Goal: Information Seeking & Learning: Learn about a topic

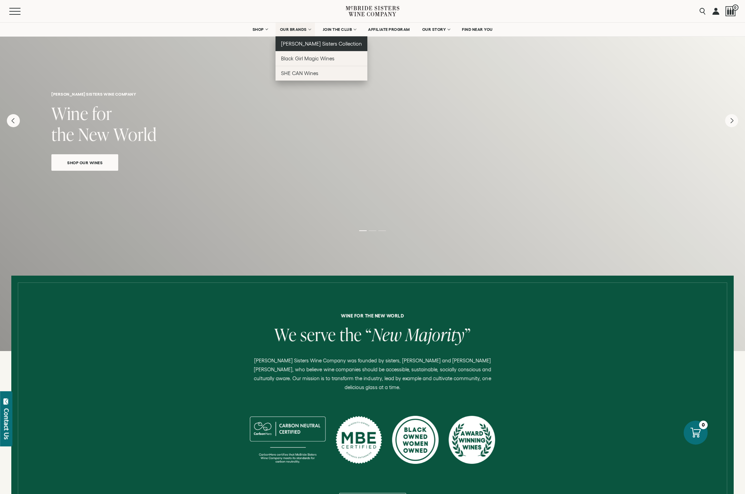
click at [289, 46] on span "[PERSON_NAME] Sisters Collection" at bounding box center [321, 44] width 81 height 6
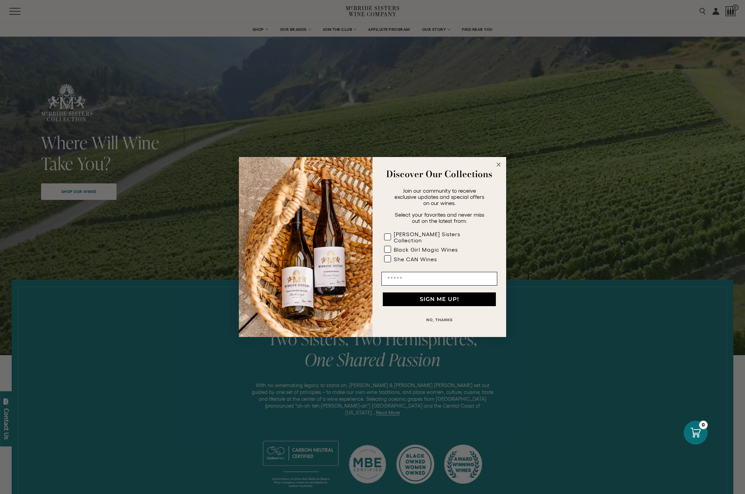
click at [500, 168] on circle "Close dialog" at bounding box center [499, 165] width 8 height 8
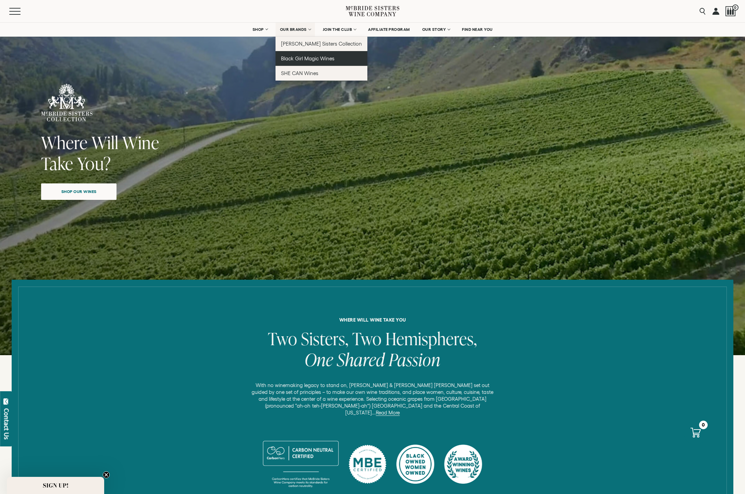
click at [295, 58] on span "Black Girl Magic Wines" at bounding box center [307, 58] width 53 height 6
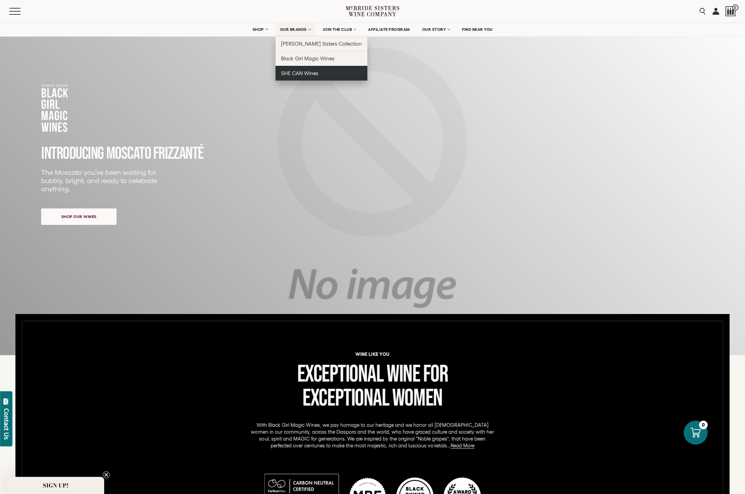
click at [302, 74] on span "SHE CAN Wines" at bounding box center [299, 73] width 37 height 6
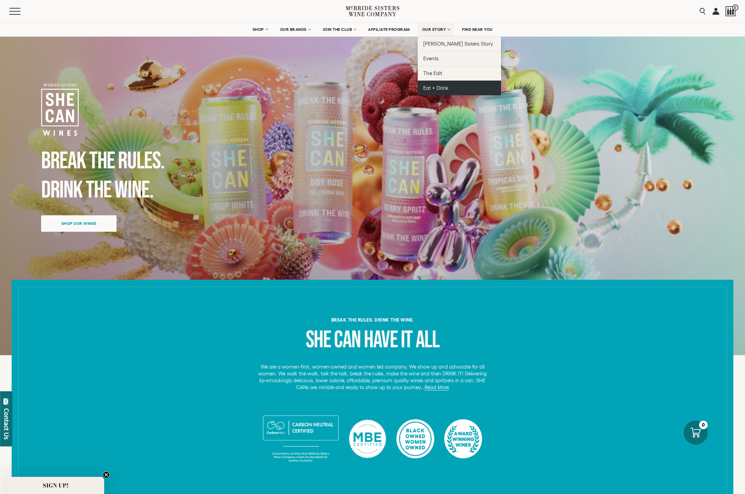
click at [429, 91] on link "Eat + Drink" at bounding box center [459, 87] width 83 height 15
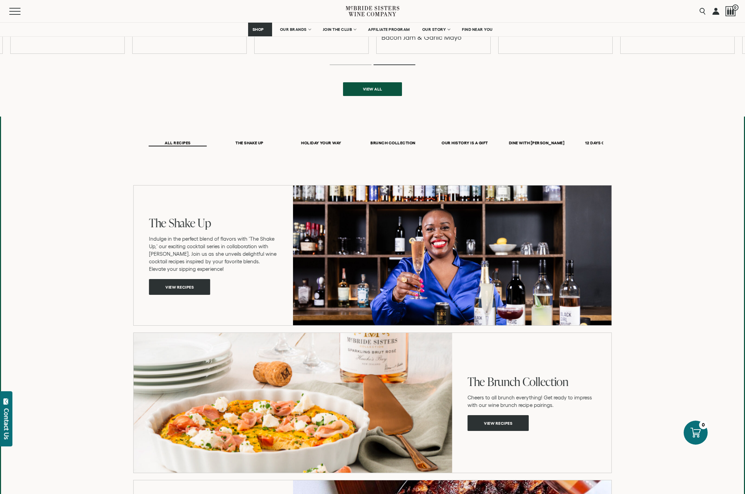
scroll to position [358, 0]
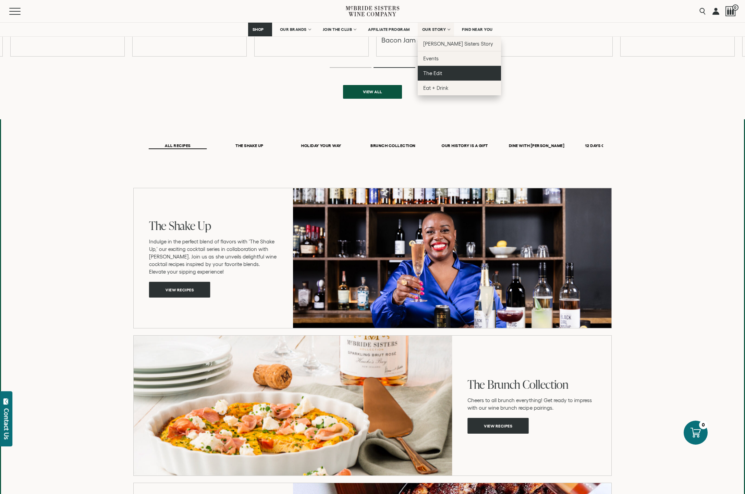
click at [432, 72] on span "The Edit" at bounding box center [432, 73] width 19 height 6
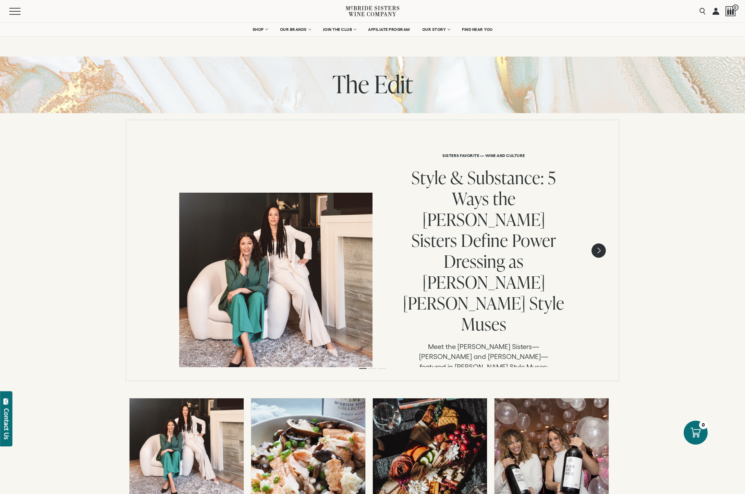
click at [601, 254] on icon "Next" at bounding box center [598, 250] width 14 height 14
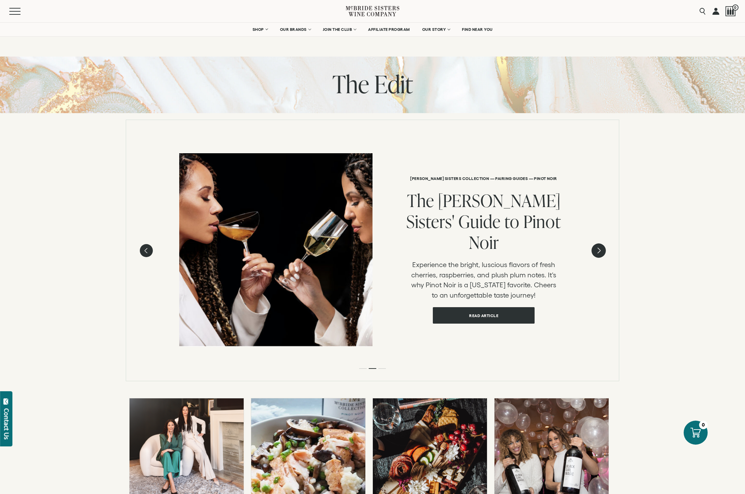
click at [601, 254] on icon "Next" at bounding box center [598, 250] width 14 height 14
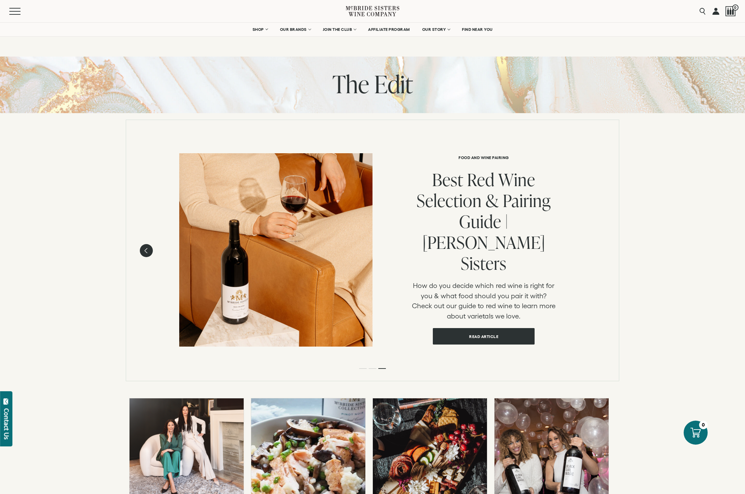
click at [153, 251] on div "FOOD AND WINE PAIRING Best Red Wine Selection & Pairing Guide | McBride Sisters…" at bounding box center [372, 243] width 493 height 247
click at [150, 251] on icon "Previous" at bounding box center [146, 250] width 14 height 14
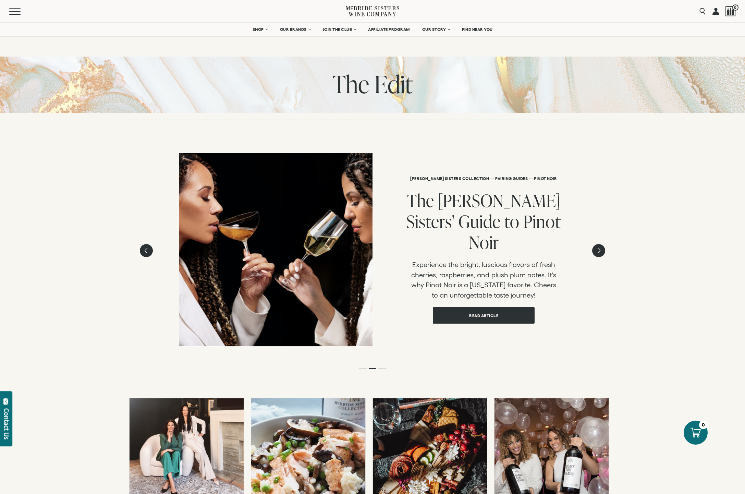
click at [492, 314] on div "MCBRIDE SISTERS COLLECTION — PAIRING GUIDES — PINOT NOIR The McBride Sisters' G…" at bounding box center [468, 249] width 193 height 193
click at [492, 308] on link "Read article" at bounding box center [484, 315] width 102 height 16
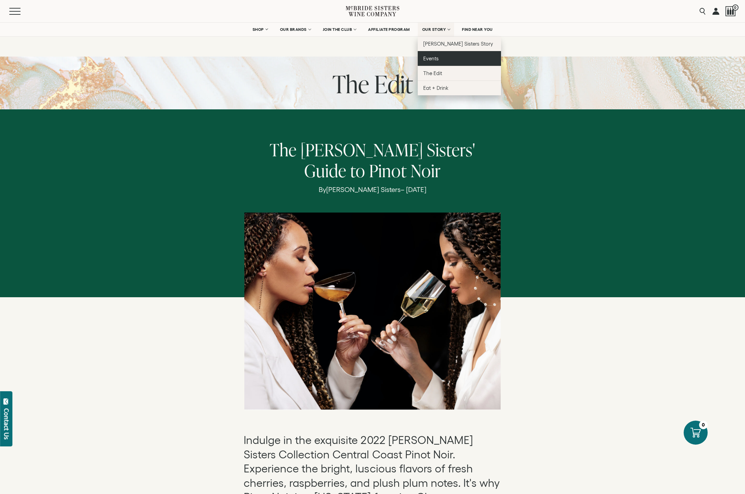
click at [432, 60] on span "Events" at bounding box center [430, 58] width 15 height 6
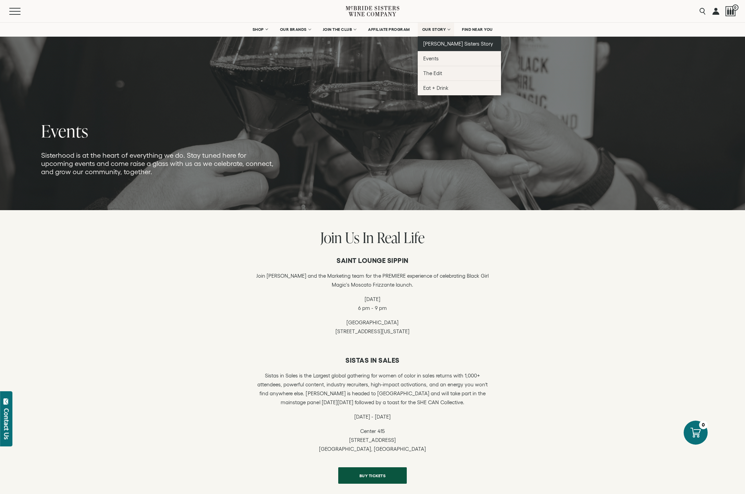
click at [441, 42] on span "[PERSON_NAME] Sisters Story" at bounding box center [458, 44] width 70 height 6
